Goal: Task Accomplishment & Management: Manage account settings

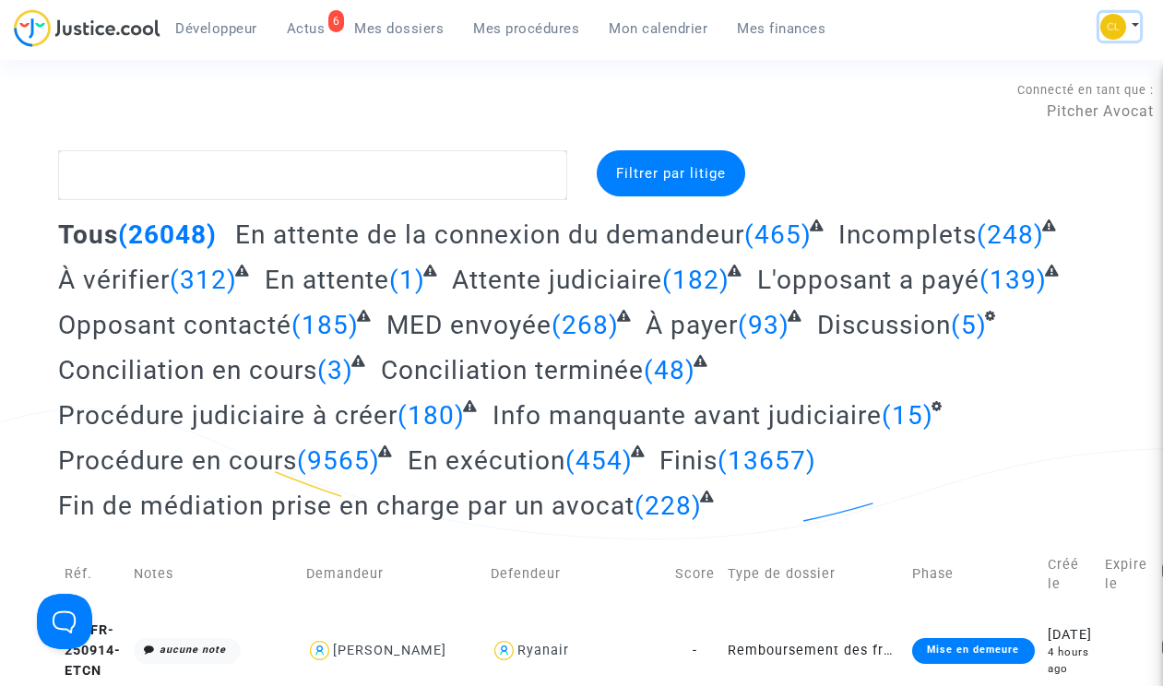
click at [1127, 28] on button at bounding box center [1119, 27] width 41 height 28
click at [1061, 99] on link "Changer de compte" at bounding box center [1046, 95] width 186 height 30
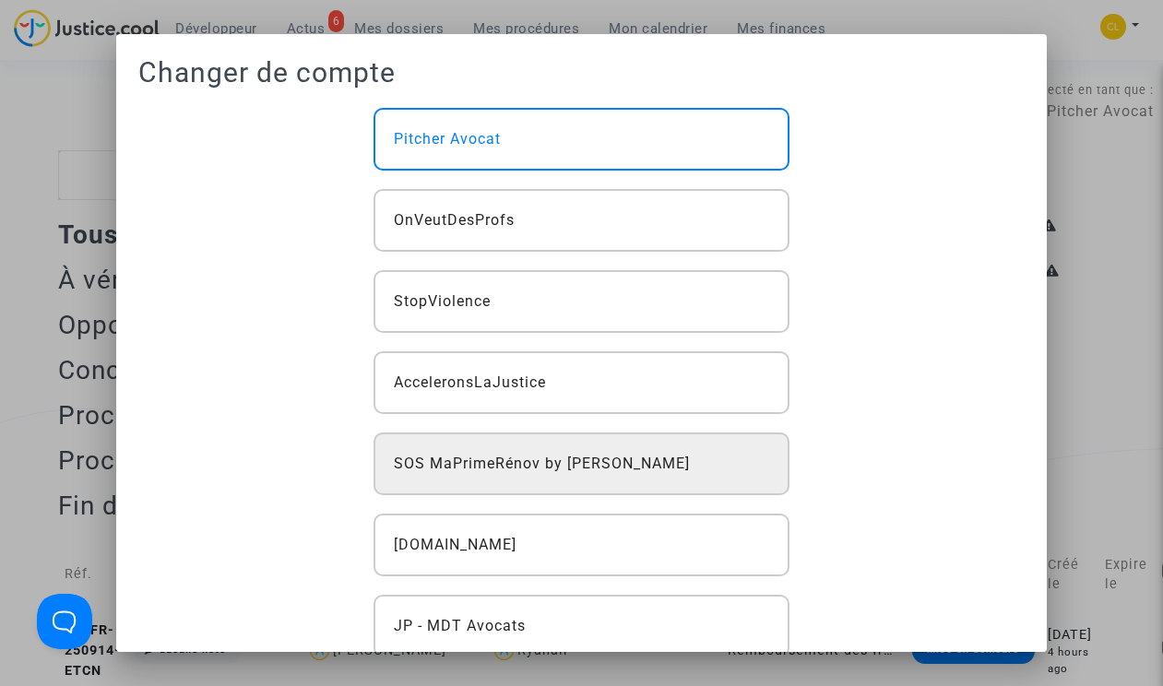
click at [577, 460] on span "SOS MaPrimeRénov by [PERSON_NAME]" at bounding box center [542, 464] width 296 height 22
